Goal: Task Accomplishment & Management: Complete application form

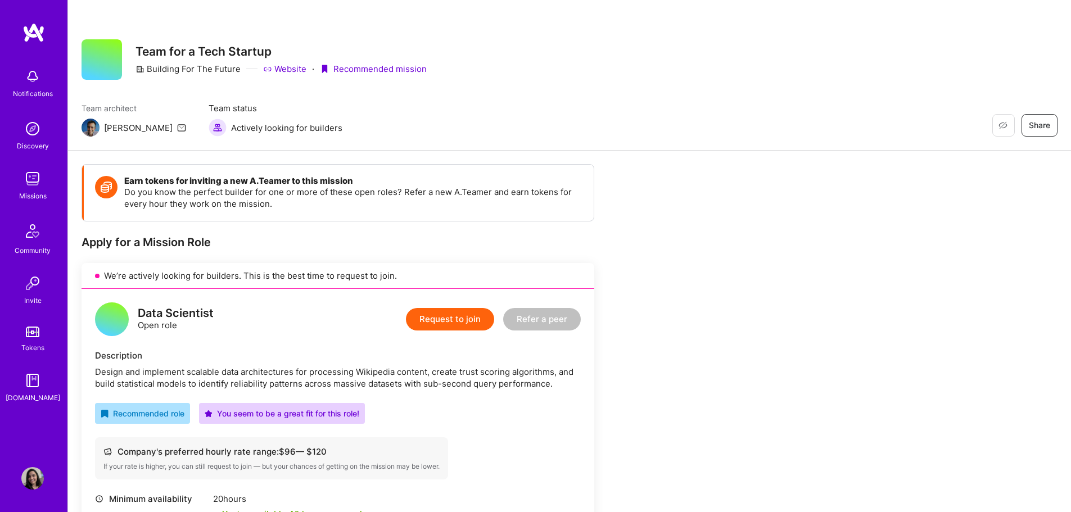
click at [177, 126] on icon at bounding box center [181, 127] width 9 height 9
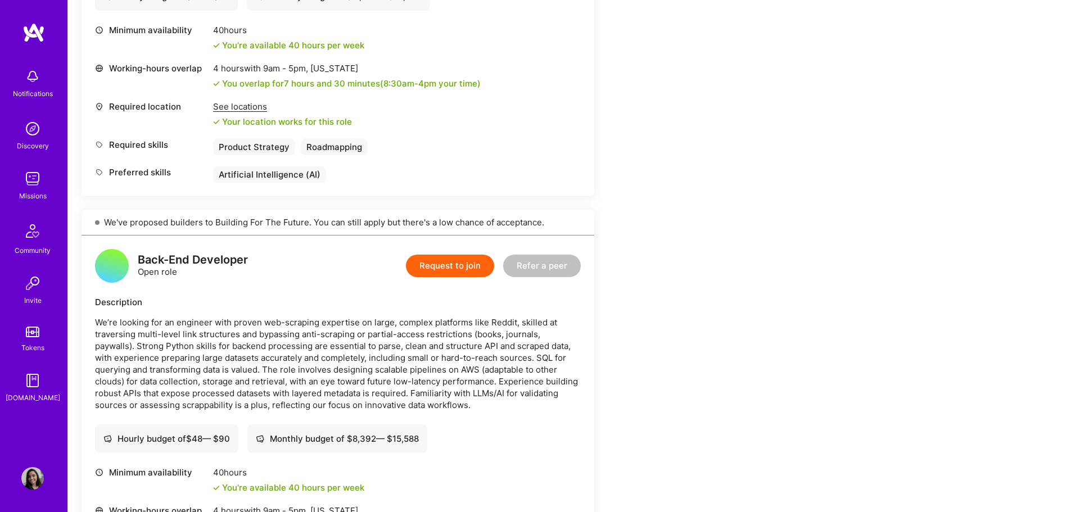
scroll to position [1218, 0]
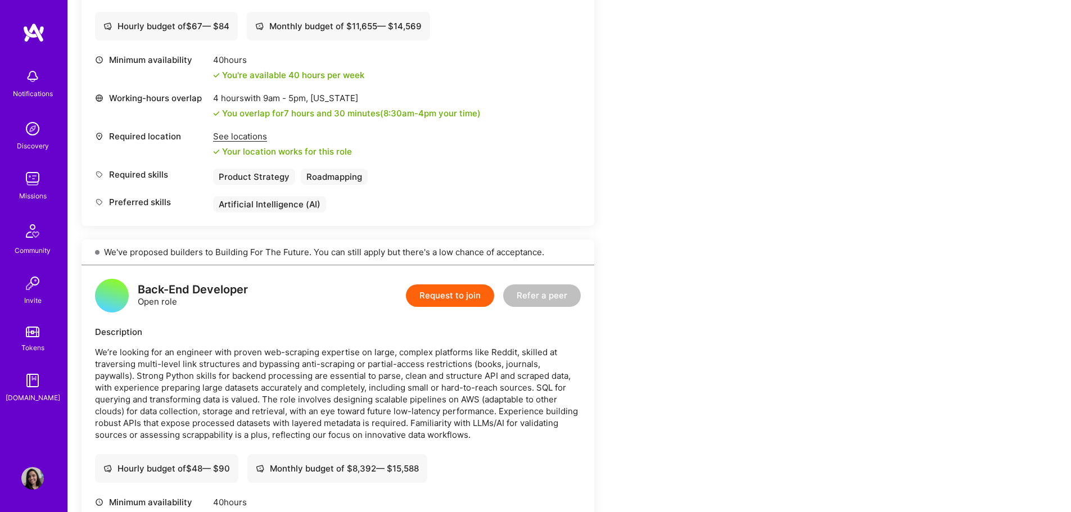
click at [468, 298] on button "Request to join" at bounding box center [450, 295] width 88 height 22
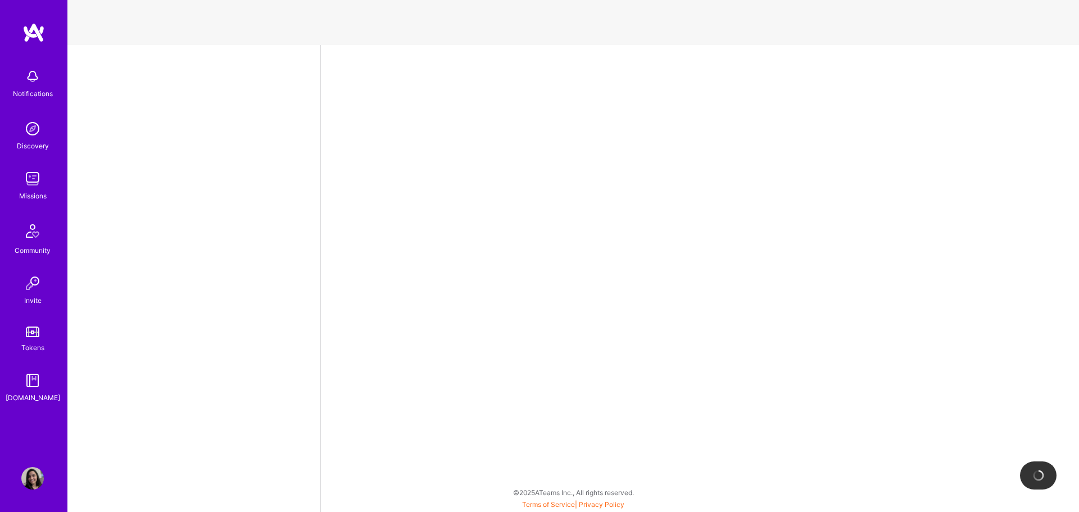
select select "US"
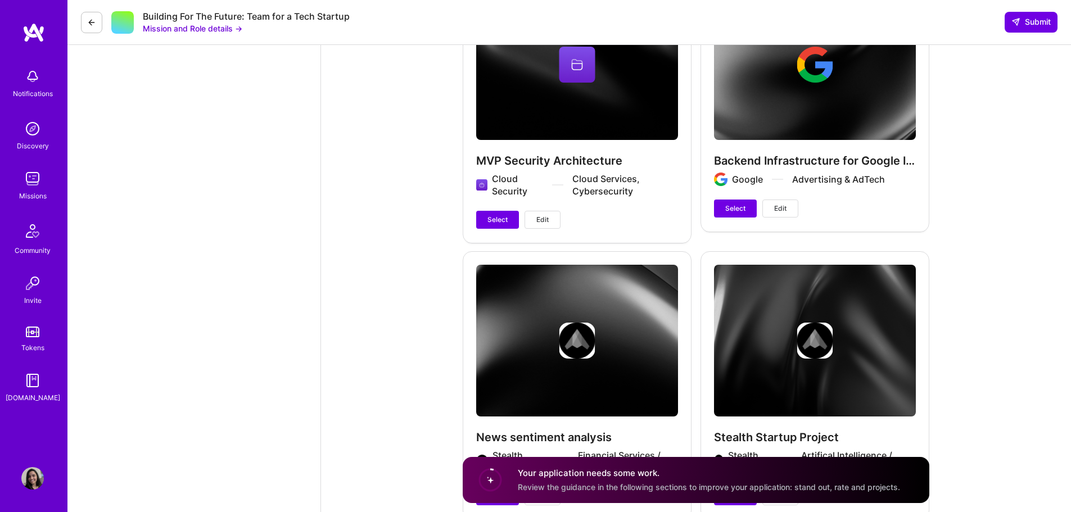
scroll to position [2410, 0]
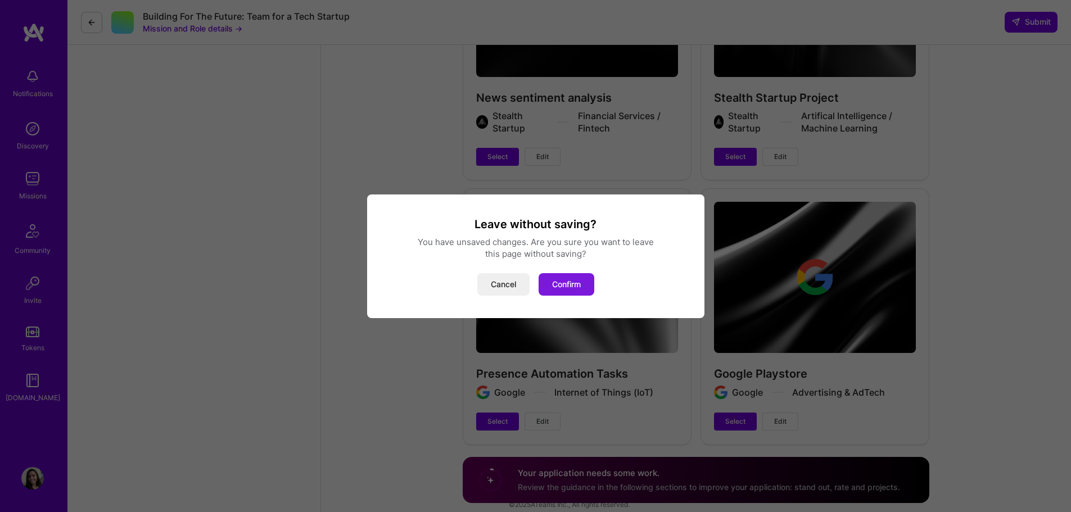
click at [556, 286] on button "Confirm" at bounding box center [566, 284] width 56 height 22
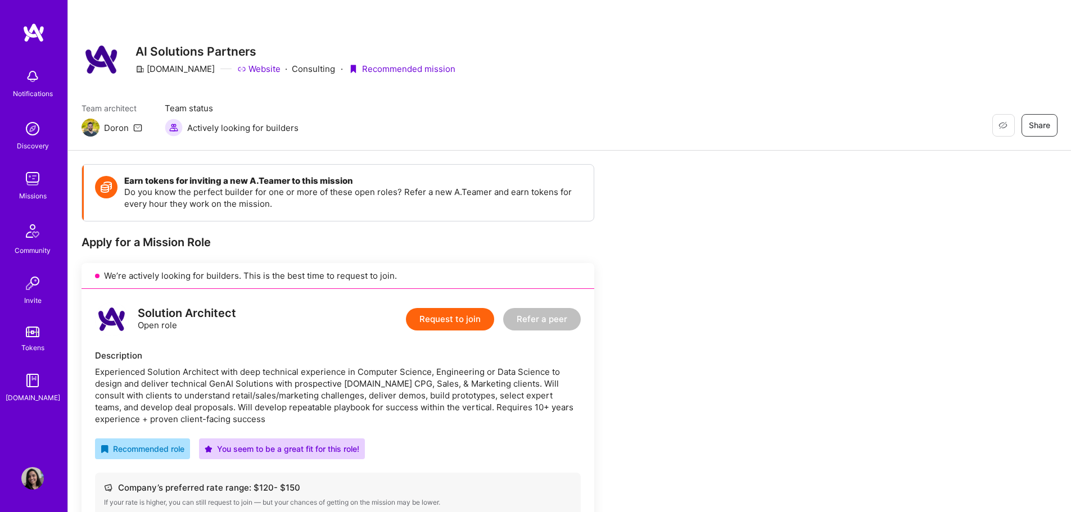
click at [137, 128] on icon at bounding box center [137, 127] width 9 height 9
drag, startPoint x: 126, startPoint y: 128, endPoint x: 105, endPoint y: 129, distance: 21.9
click at [105, 129] on div "Doron" at bounding box center [116, 128] width 25 height 12
copy div "Doron"
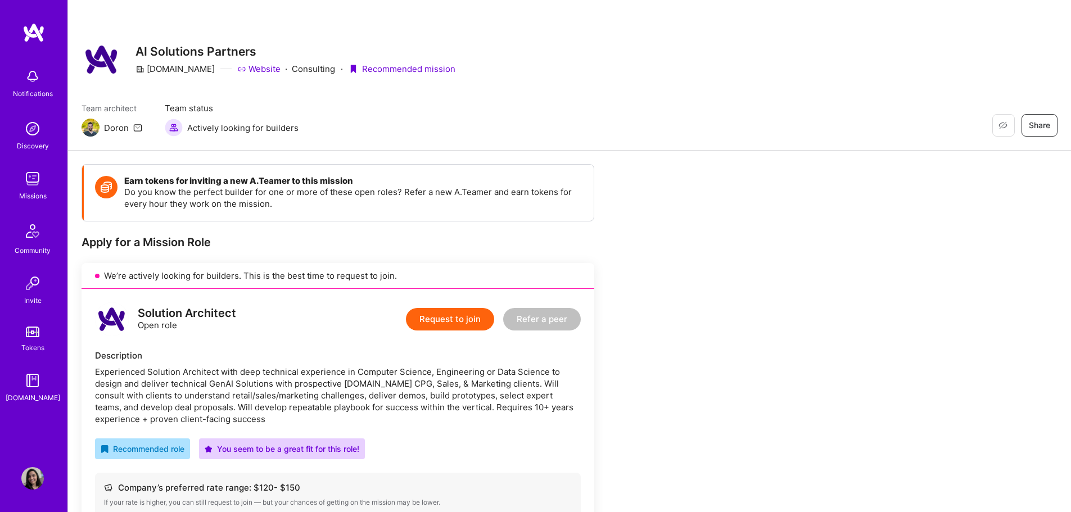
click at [194, 333] on div "Solution Architect Open role" at bounding box center [165, 319] width 141 height 34
drag, startPoint x: 139, startPoint y: 311, endPoint x: 251, endPoint y: 315, distance: 111.9
click at [251, 315] on div "Solution Architect Open role Request to join Refer a peer" at bounding box center [338, 319] width 486 height 34
copy div "Solution Architect"
